Goal: Check status: Check status

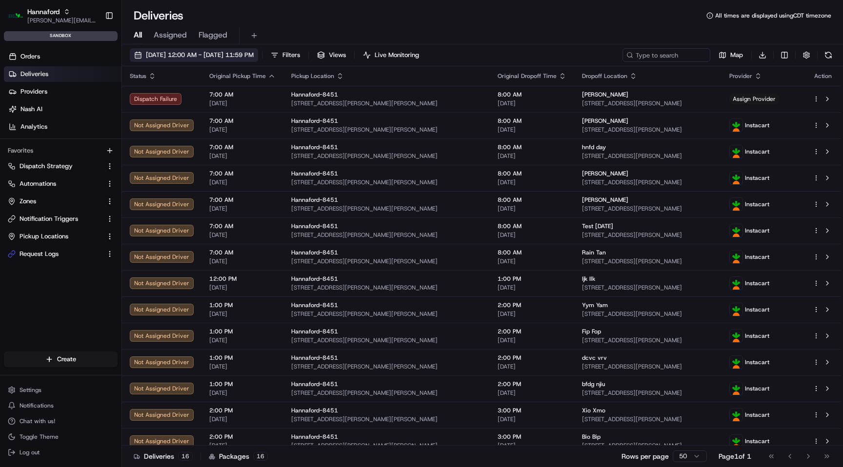
click at [231, 56] on span "[DATE] 12:00 AM - [DATE] 11:59 PM" at bounding box center [200, 55] width 108 height 9
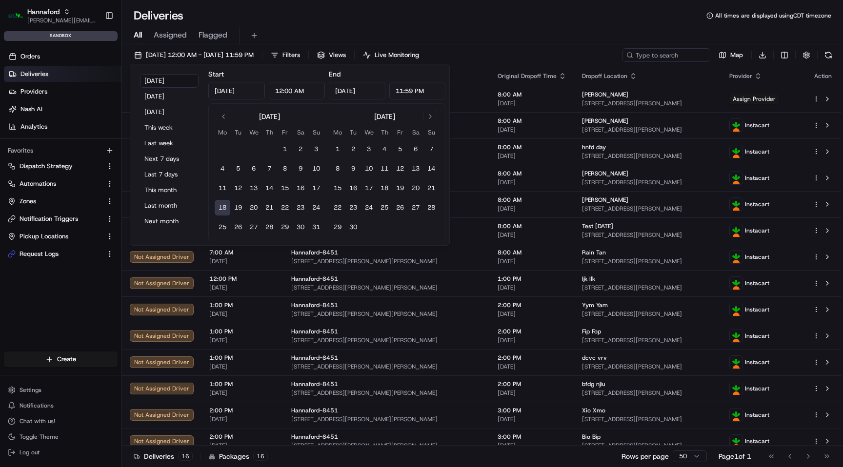
click at [222, 209] on button "18" at bounding box center [223, 208] width 16 height 16
click at [421, 17] on div "Deliveries All times are displayed using CDT timezone" at bounding box center [482, 16] width 721 height 16
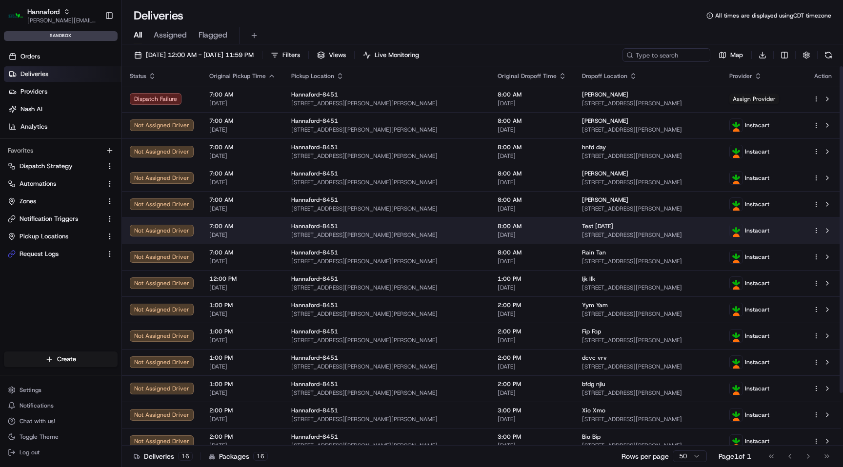
scroll to position [61, 0]
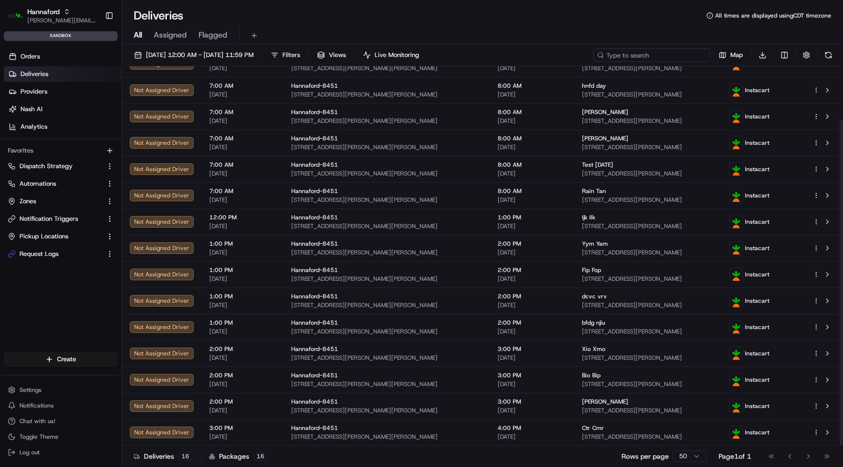
click at [653, 48] on input at bounding box center [651, 55] width 117 height 14
paste input "m500643353"
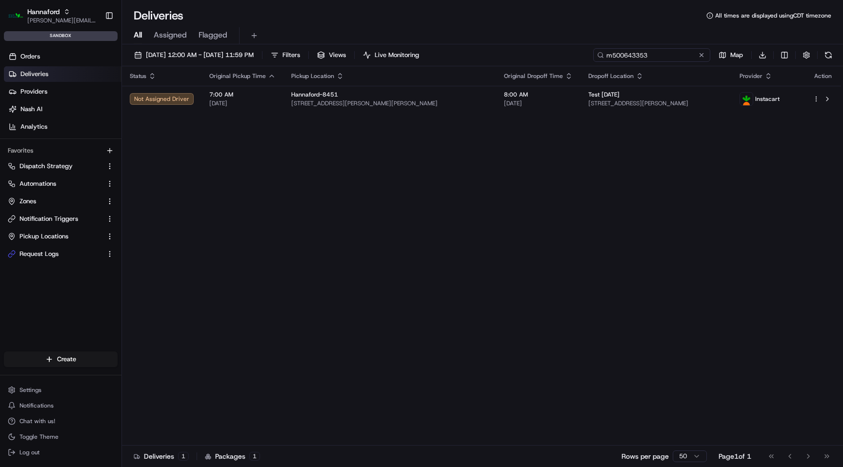
click at [649, 56] on input "m500643353" at bounding box center [651, 55] width 117 height 14
paste input "406"
type input "m500643406"
click at [700, 55] on button at bounding box center [702, 55] width 10 height 10
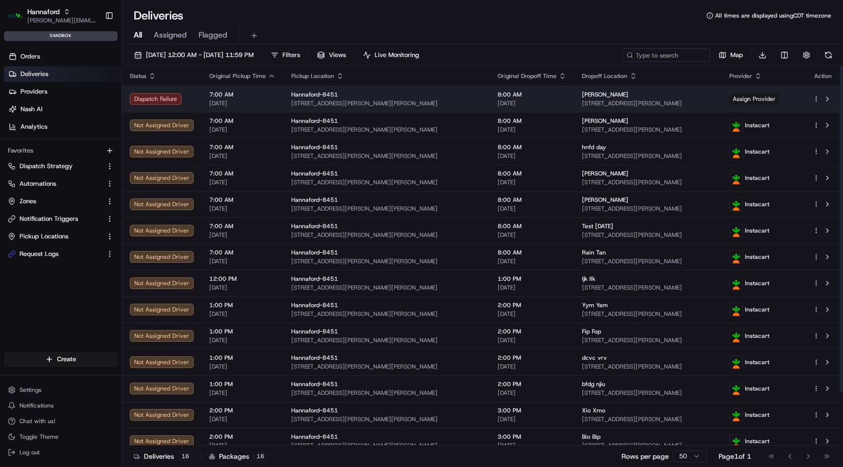
click at [425, 92] on div "Hannaford-8451" at bounding box center [386, 95] width 191 height 8
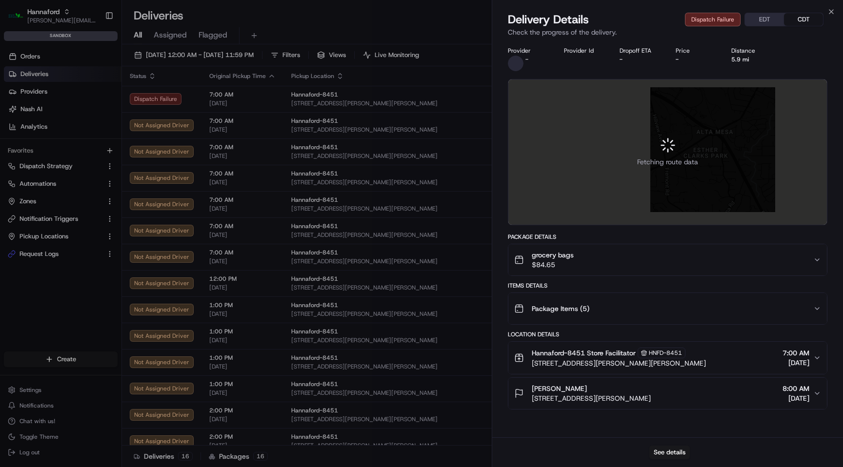
click at [589, 270] on button "grocery bags $84.65" at bounding box center [667, 259] width 319 height 31
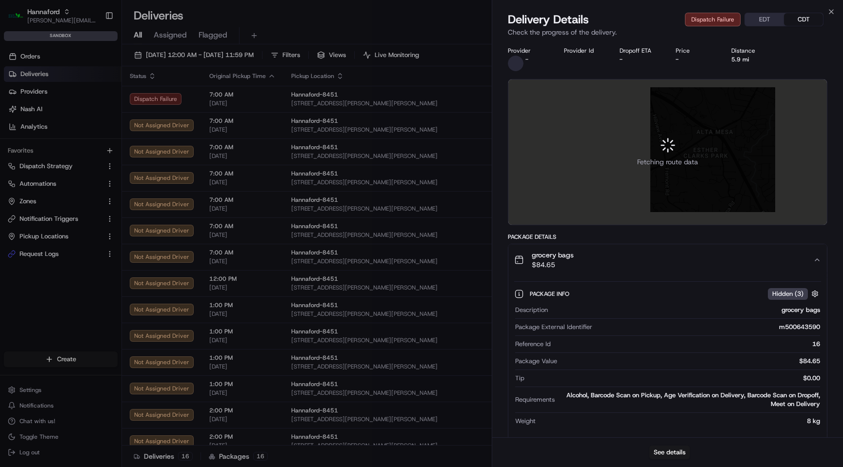
click at [802, 327] on div "m500643590" at bounding box center [708, 327] width 224 height 9
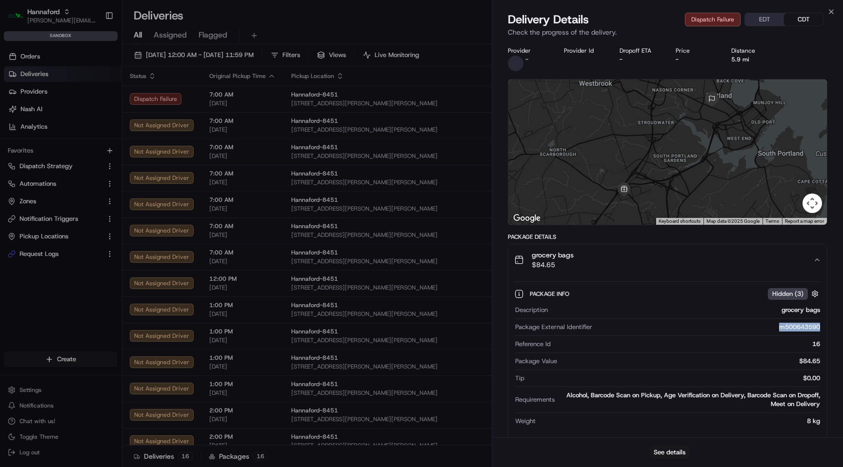
click at [788, 327] on div "m500643590" at bounding box center [708, 327] width 224 height 9
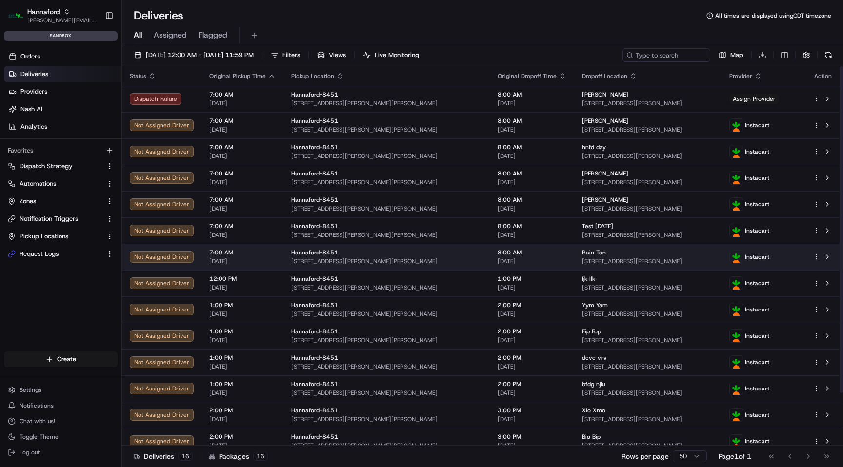
scroll to position [61, 0]
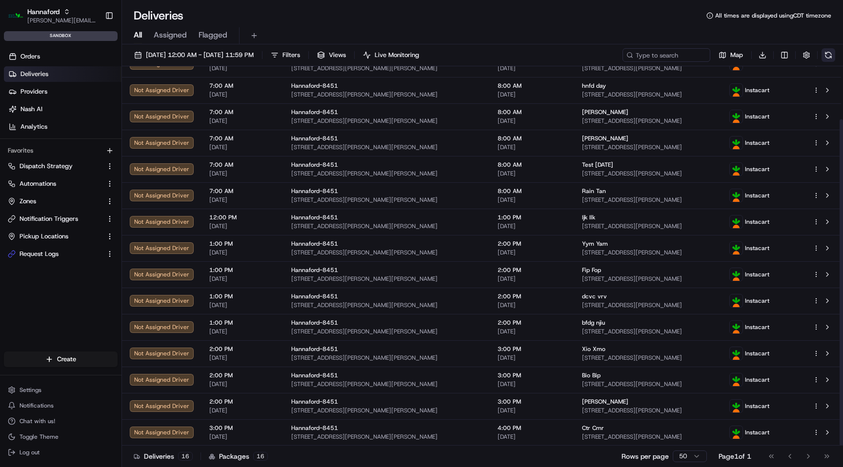
click at [830, 53] on button at bounding box center [828, 55] width 14 height 14
click at [831, 54] on button at bounding box center [828, 55] width 14 height 14
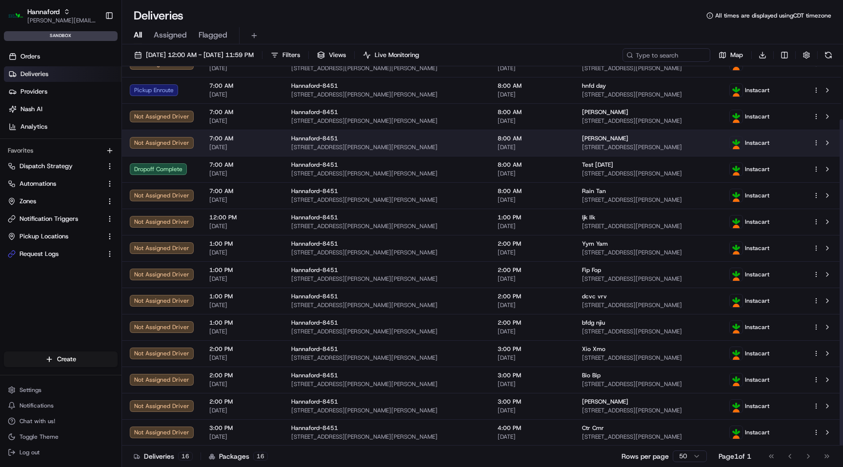
scroll to position [0, 0]
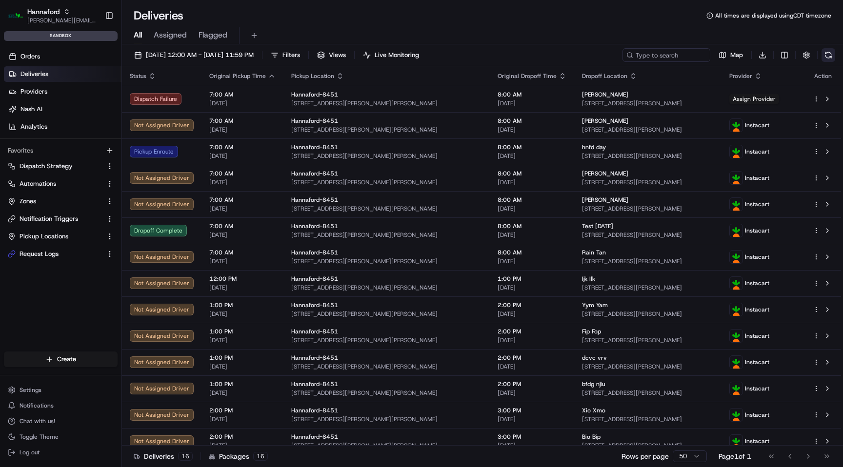
click at [821, 59] on button at bounding box center [828, 55] width 14 height 14
click at [832, 55] on button at bounding box center [828, 55] width 14 height 14
click at [660, 25] on div "All Assigned Flagged" at bounding box center [482, 33] width 721 height 21
click at [828, 56] on button at bounding box center [828, 55] width 14 height 14
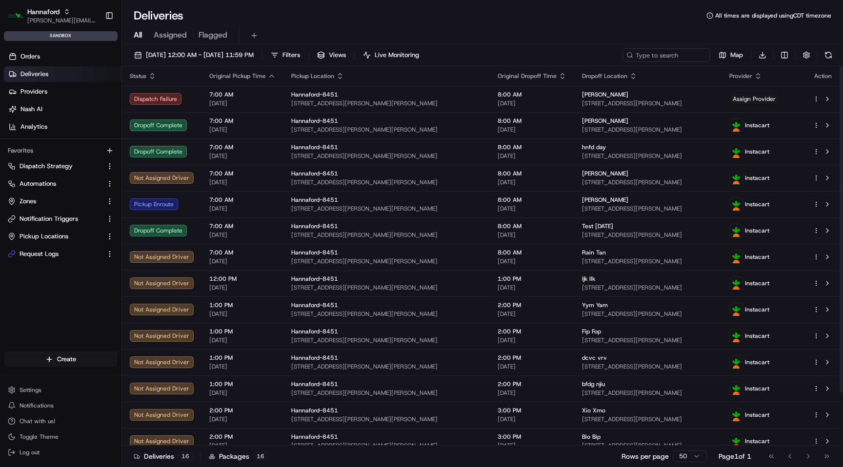
click at [551, 19] on div "Deliveries All times are displayed using CDT timezone" at bounding box center [482, 16] width 721 height 16
click at [824, 56] on button at bounding box center [828, 55] width 14 height 14
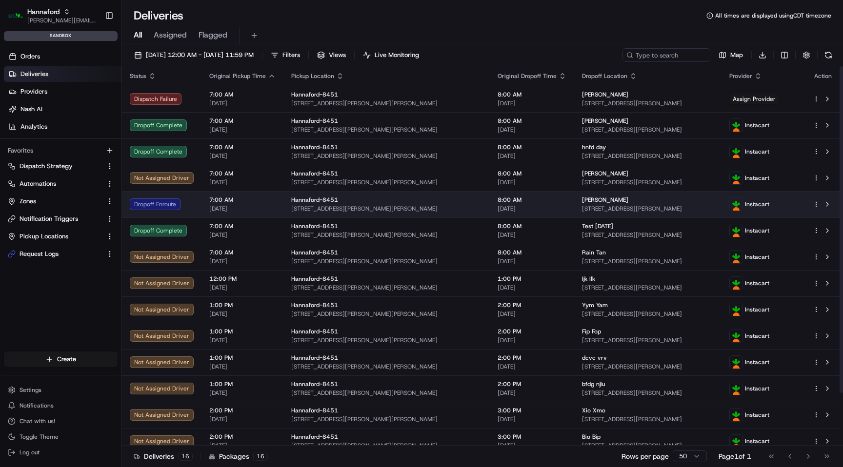
click at [517, 204] on div "8:00 AM [DATE]" at bounding box center [532, 204] width 69 height 17
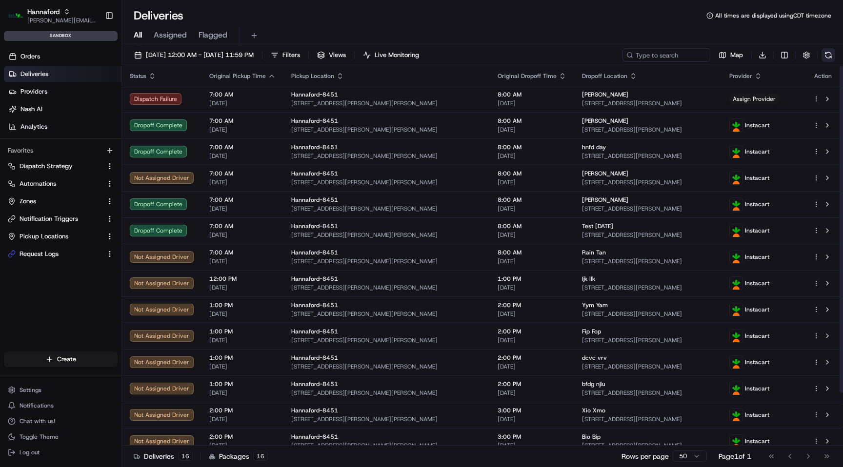
click at [830, 55] on button at bounding box center [828, 55] width 14 height 14
click at [828, 55] on button at bounding box center [828, 55] width 14 height 14
click at [830, 56] on button at bounding box center [828, 55] width 14 height 14
click at [824, 55] on button at bounding box center [828, 55] width 14 height 14
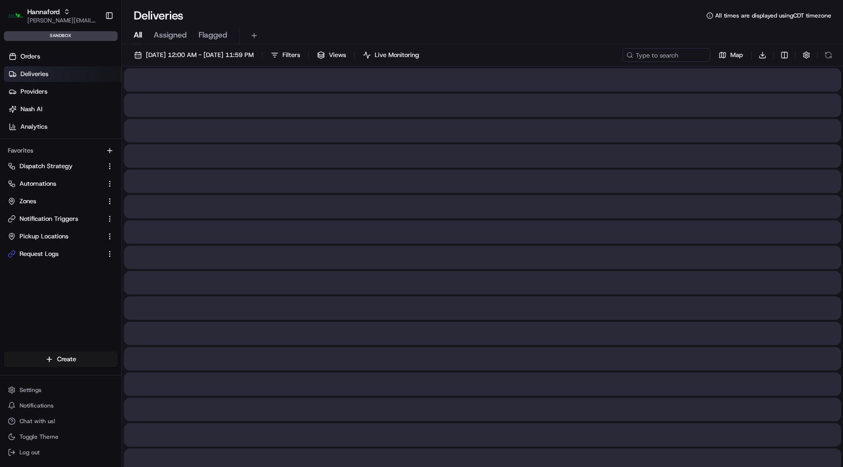
click at [564, 29] on div "All Assigned Flagged" at bounding box center [482, 35] width 721 height 17
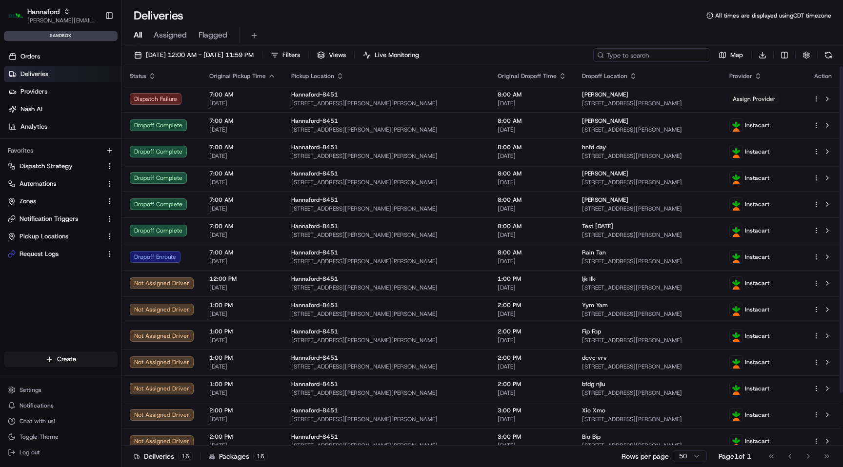
click at [649, 59] on input at bounding box center [651, 55] width 117 height 14
paste input "m500643590"
type input "m500643590"
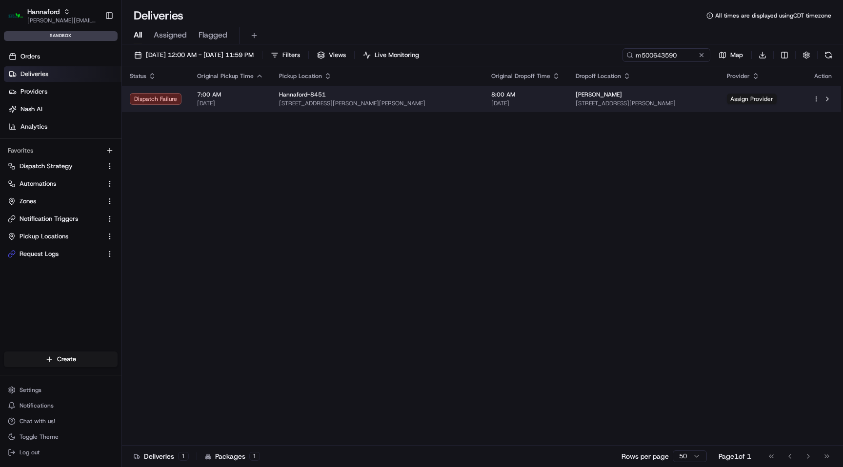
click at [581, 102] on span "[STREET_ADDRESS][PERSON_NAME]" at bounding box center [644, 104] width 136 height 8
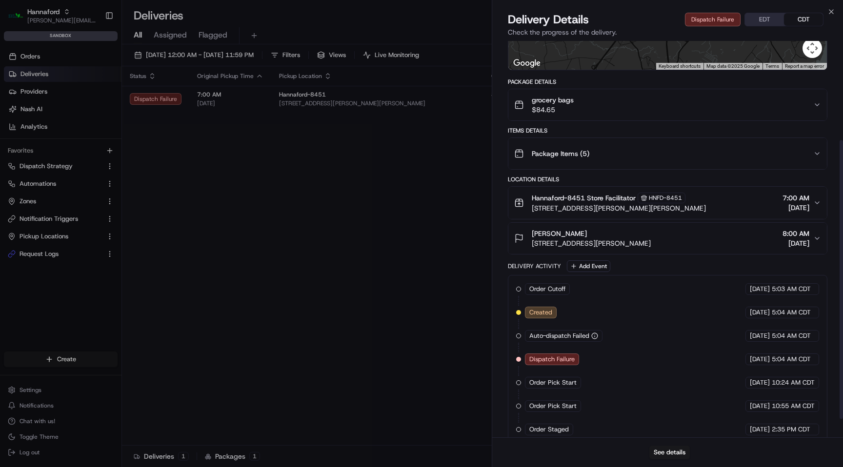
scroll to position [167, 0]
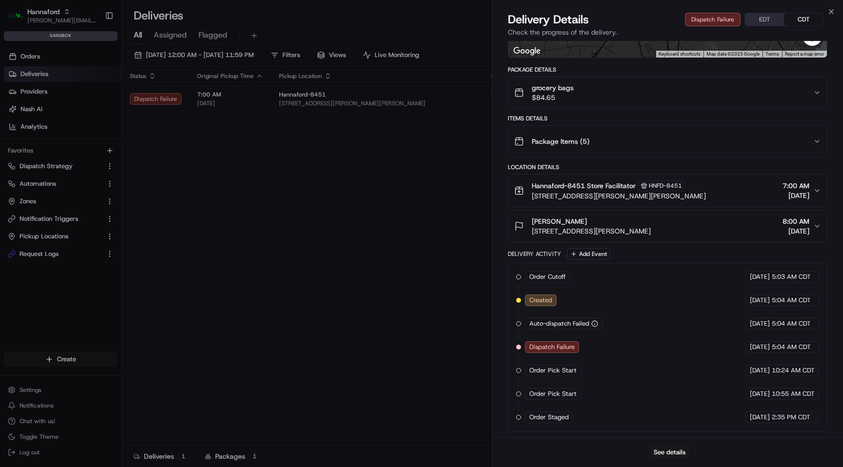
click at [574, 352] on div "Dispatch Failure" at bounding box center [552, 347] width 54 height 12
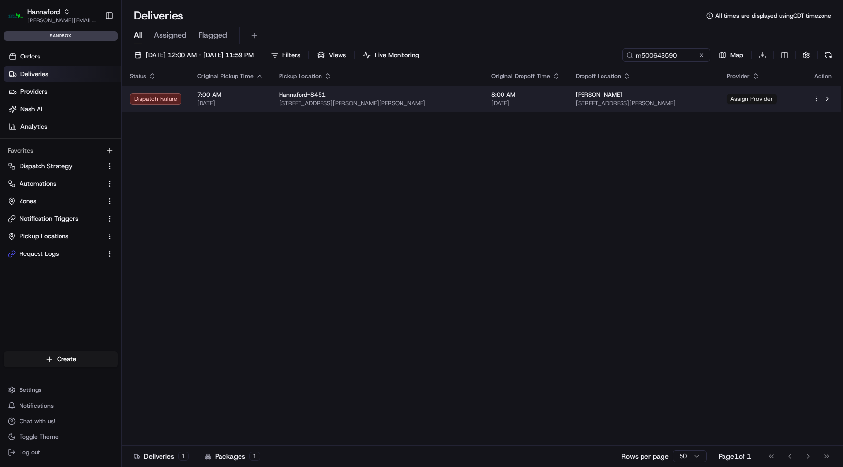
click at [752, 101] on span "Assign Provider" at bounding box center [752, 99] width 50 height 11
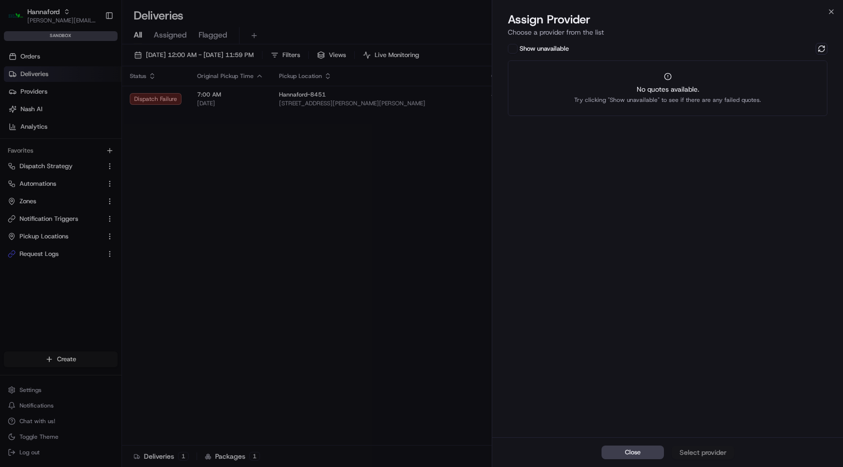
click at [699, 454] on div "Close Select provider" at bounding box center [667, 453] width 351 height 30
click at [513, 49] on button "Show unavailable" at bounding box center [513, 49] width 10 height 10
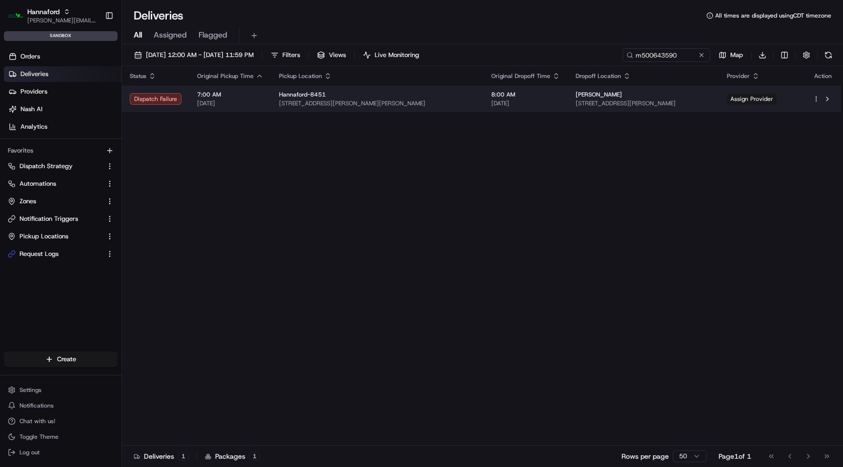
click at [174, 100] on div "Dispatch Failure" at bounding box center [156, 99] width 52 height 12
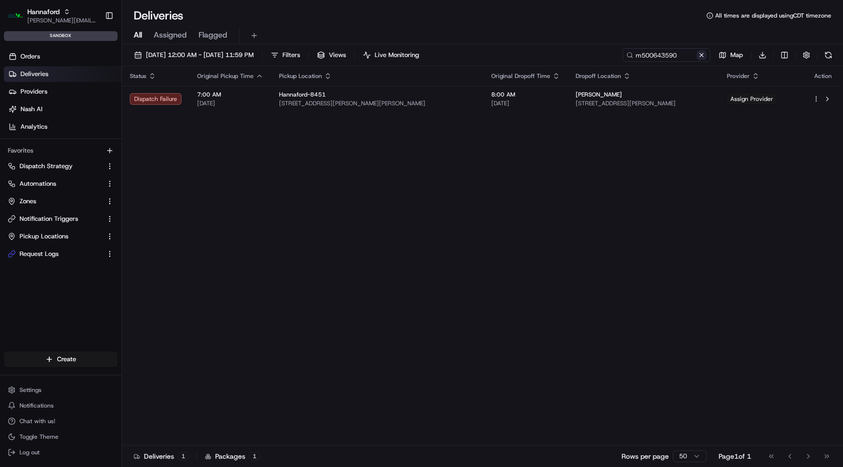
click at [702, 53] on button at bounding box center [702, 55] width 10 height 10
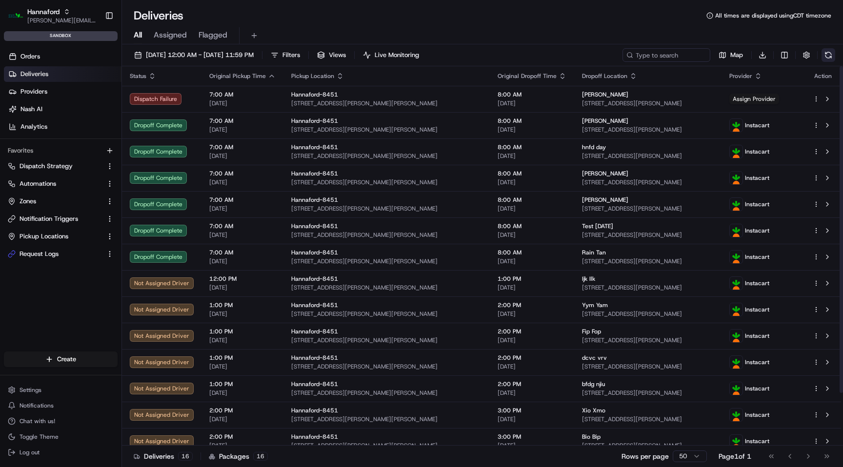
click at [832, 56] on button at bounding box center [828, 55] width 14 height 14
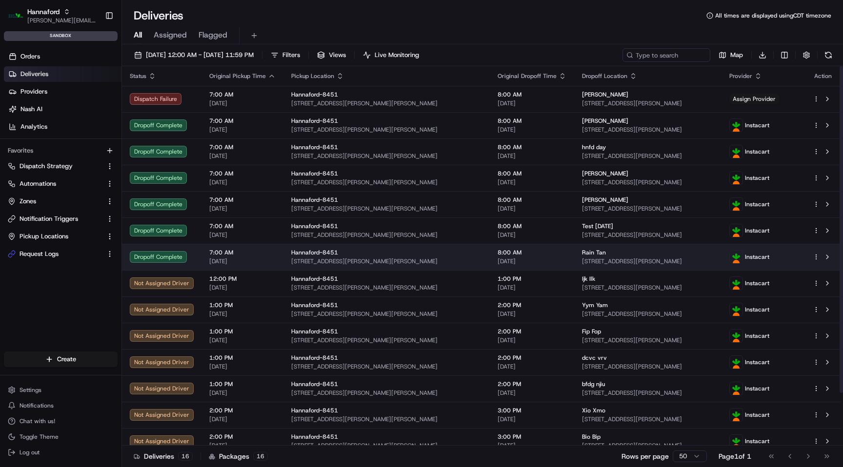
scroll to position [61, 0]
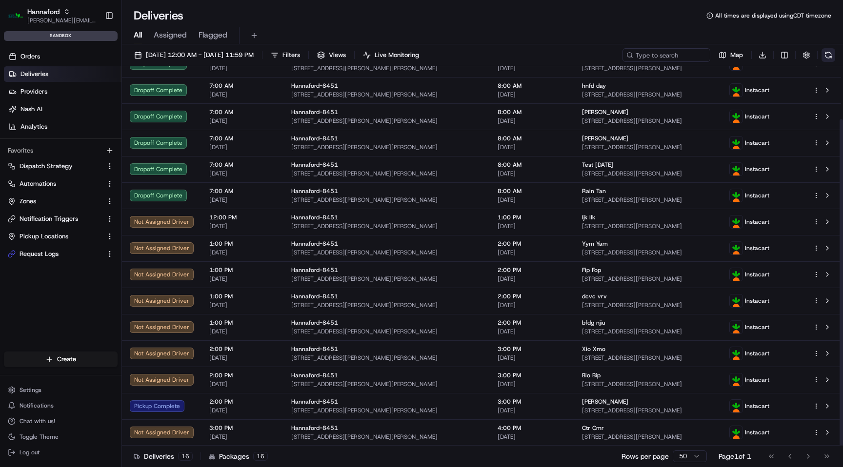
click at [825, 52] on button at bounding box center [828, 55] width 14 height 14
click at [825, 57] on button at bounding box center [828, 55] width 14 height 14
click at [827, 55] on button at bounding box center [828, 55] width 14 height 14
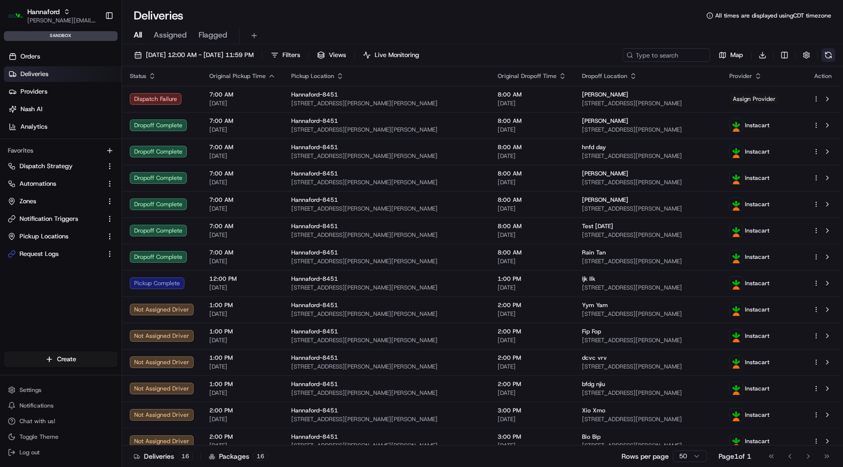
click at [825, 56] on button at bounding box center [828, 55] width 14 height 14
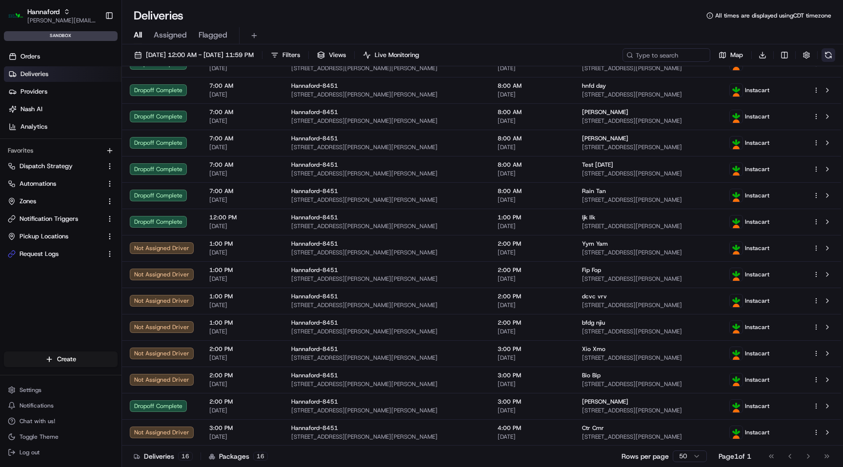
click at [829, 54] on button at bounding box center [828, 55] width 14 height 14
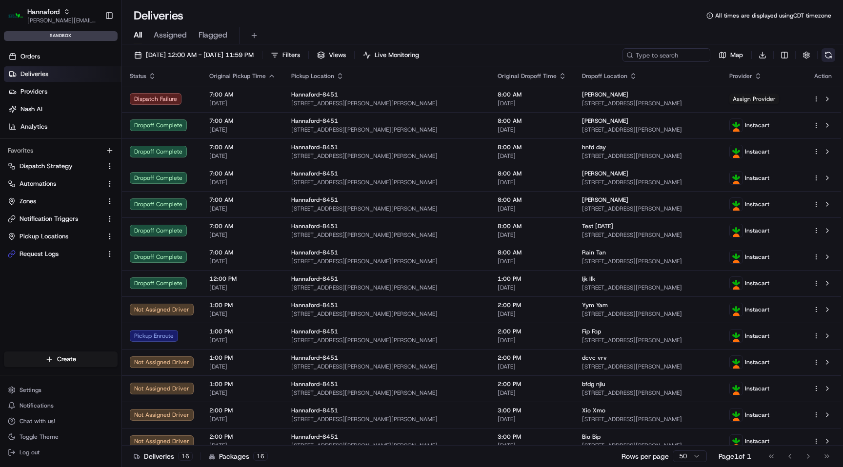
click at [827, 54] on button at bounding box center [828, 55] width 14 height 14
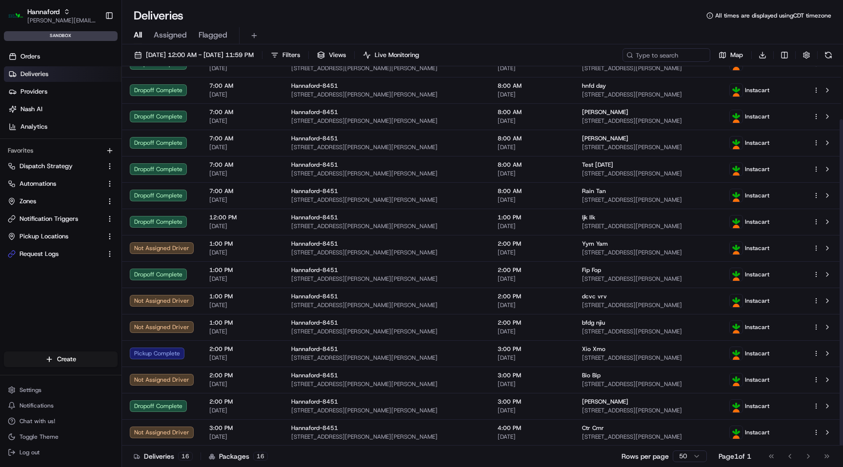
click at [551, 17] on div "Deliveries All times are displayed using CDT timezone" at bounding box center [482, 16] width 721 height 16
click at [719, 31] on div "All Assigned Flagged" at bounding box center [482, 35] width 721 height 17
click at [830, 52] on button at bounding box center [828, 55] width 14 height 14
click at [827, 60] on button at bounding box center [828, 55] width 14 height 14
click at [524, 31] on div "All Assigned Flagged" at bounding box center [482, 35] width 721 height 17
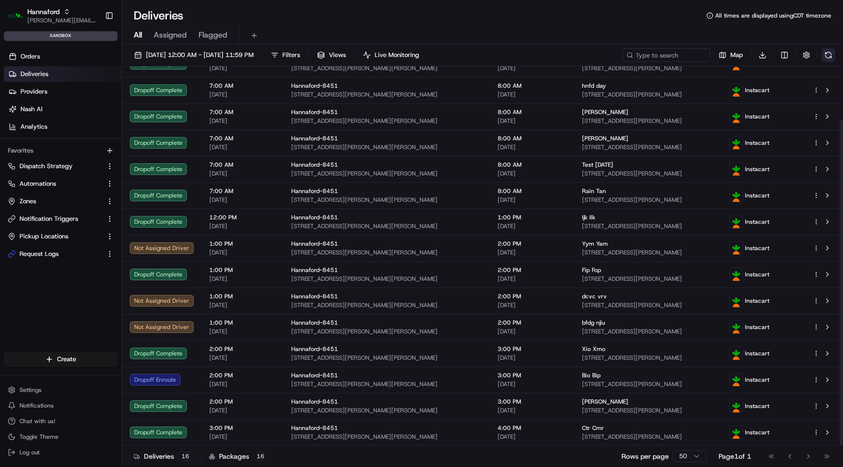
click at [832, 58] on button at bounding box center [828, 55] width 14 height 14
click at [827, 53] on button at bounding box center [828, 55] width 14 height 14
click at [826, 56] on button at bounding box center [828, 55] width 14 height 14
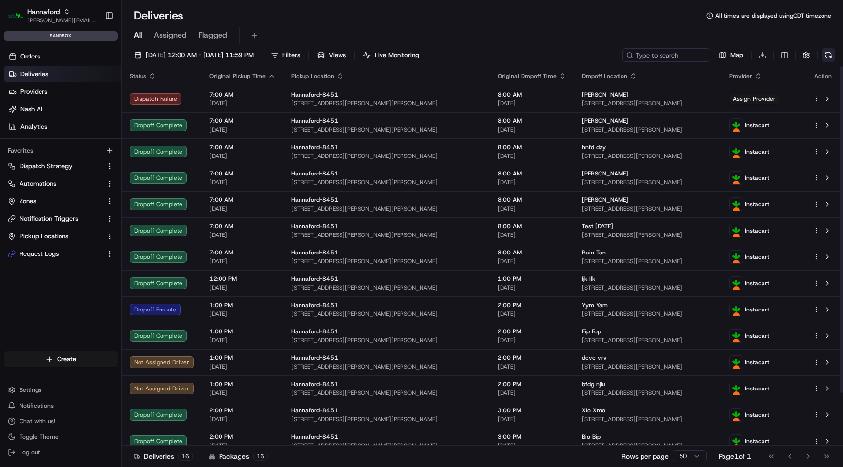
click at [822, 58] on button at bounding box center [828, 55] width 14 height 14
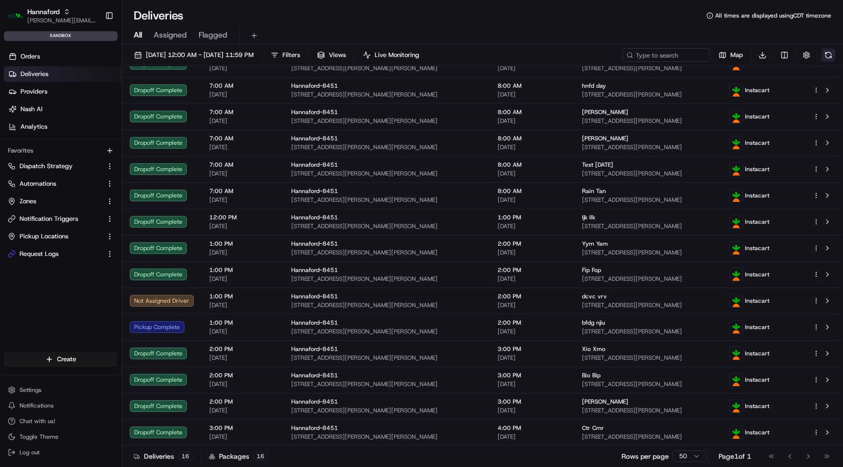
click at [826, 58] on button at bounding box center [828, 55] width 14 height 14
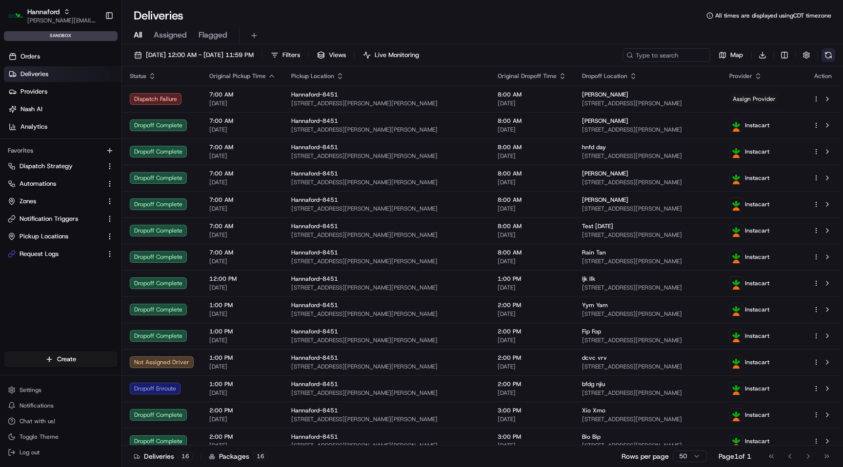
click at [825, 52] on button at bounding box center [828, 55] width 14 height 14
click at [831, 56] on button at bounding box center [828, 55] width 14 height 14
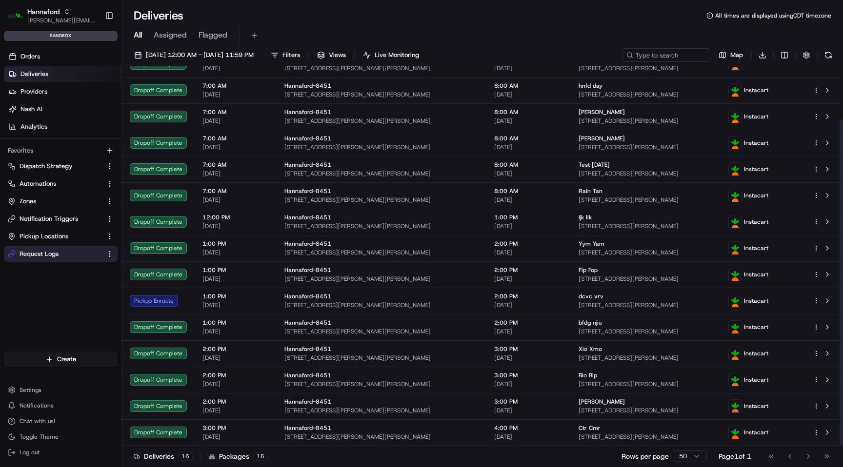
click at [51, 253] on span "Request Logs" at bounding box center [39, 254] width 39 height 9
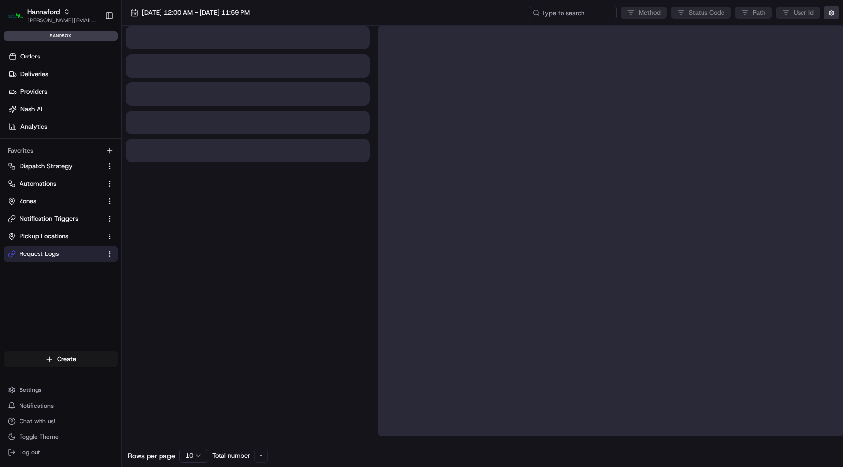
click at [833, 15] on button "button" at bounding box center [831, 13] width 15 height 14
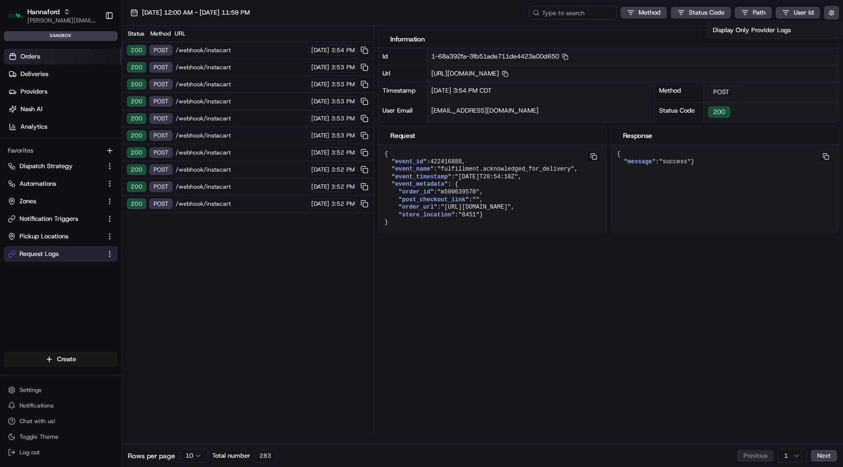
click at [50, 58] on link "Orders" at bounding box center [63, 57] width 118 height 16
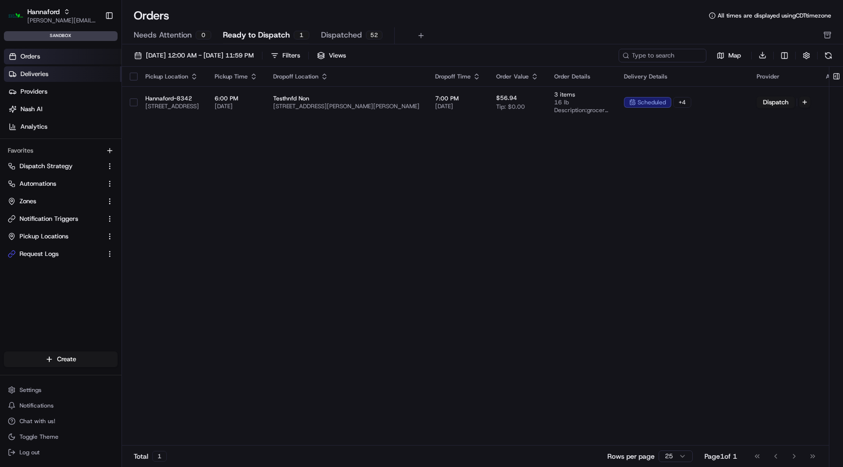
click at [72, 79] on link "Deliveries" at bounding box center [63, 74] width 118 height 16
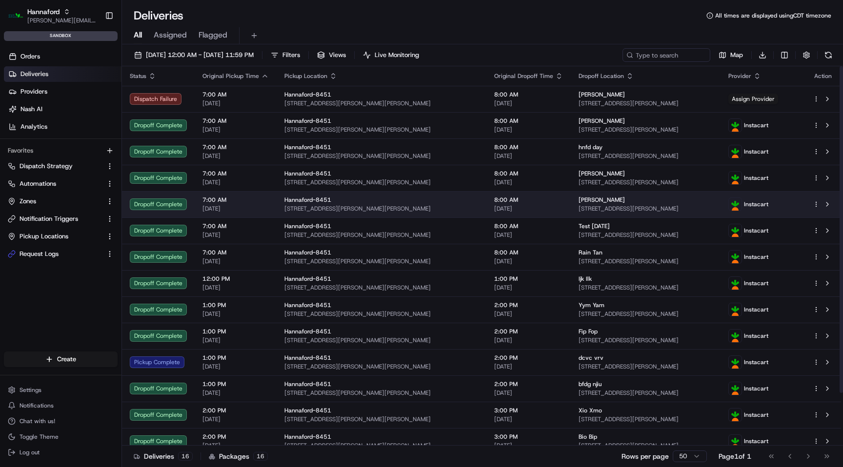
scroll to position [61, 0]
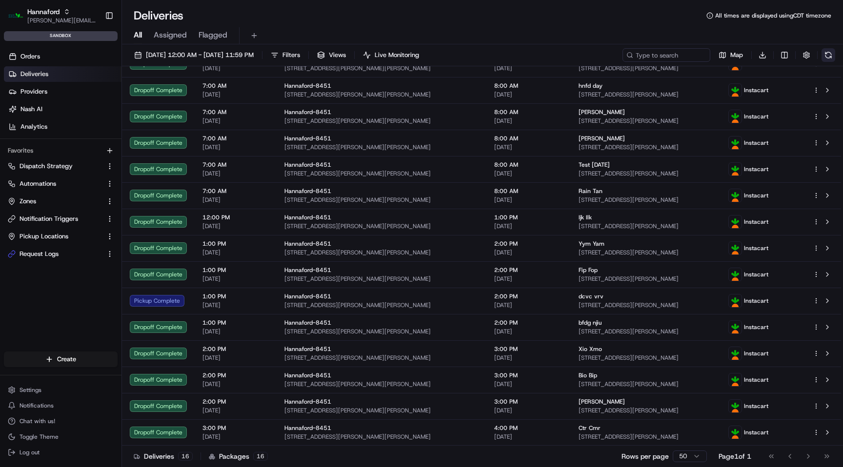
click at [828, 54] on button at bounding box center [828, 55] width 14 height 14
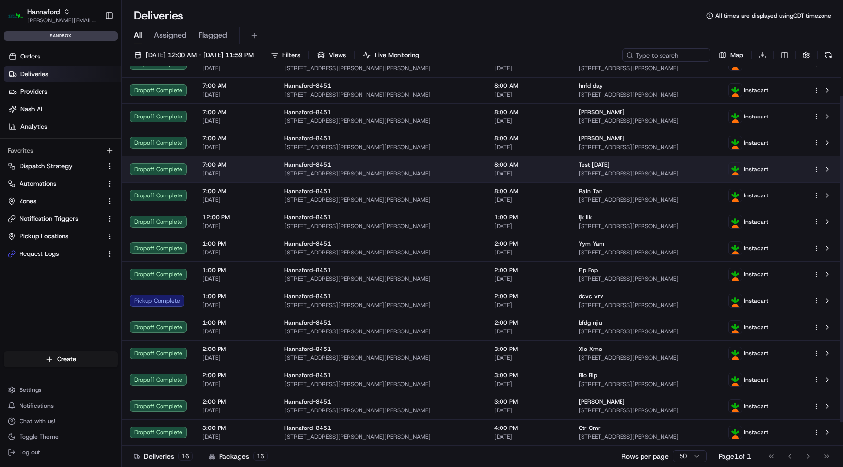
scroll to position [0, 0]
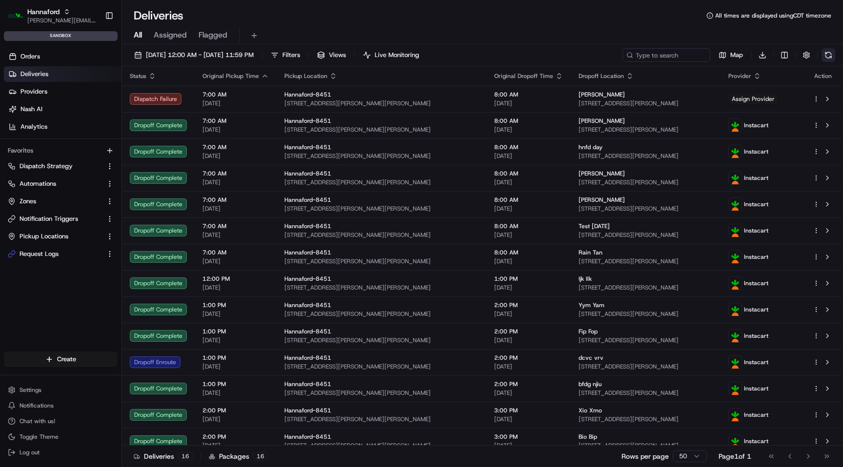
click at [832, 56] on button at bounding box center [828, 55] width 14 height 14
